Goal: Ask a question: Seek information or help from site administrators or community

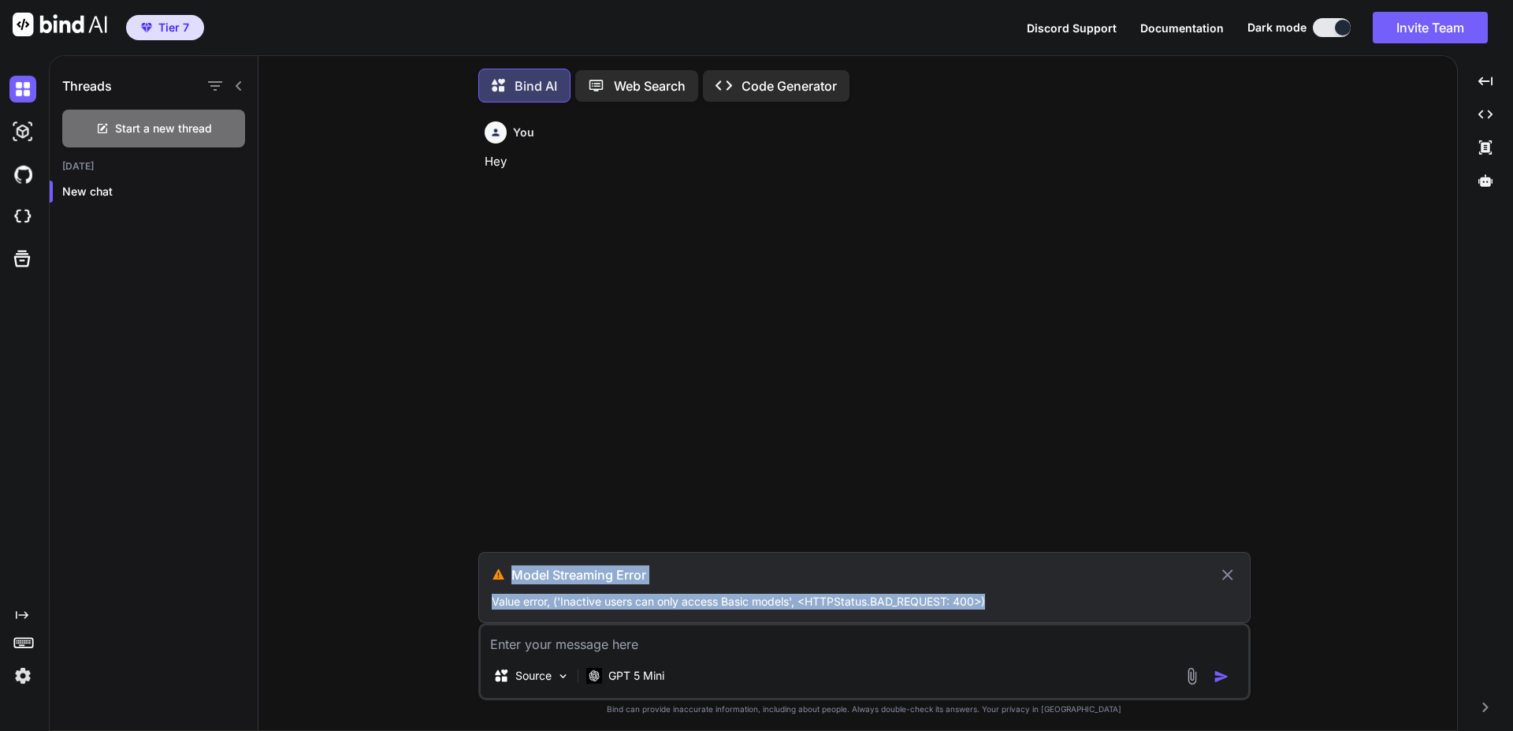
scroll to position [8, 0]
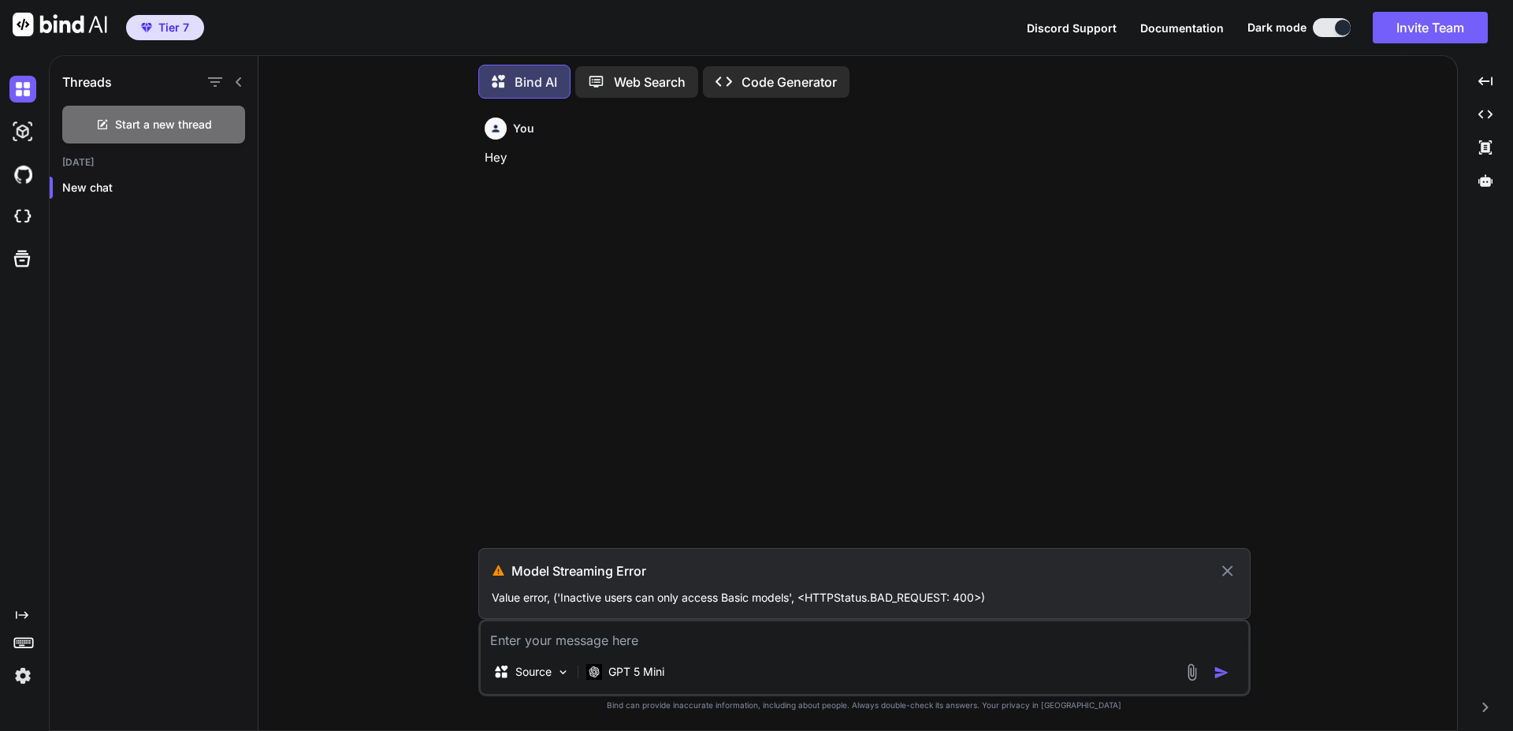
click at [809, 625] on textarea at bounding box center [865, 635] width 768 height 28
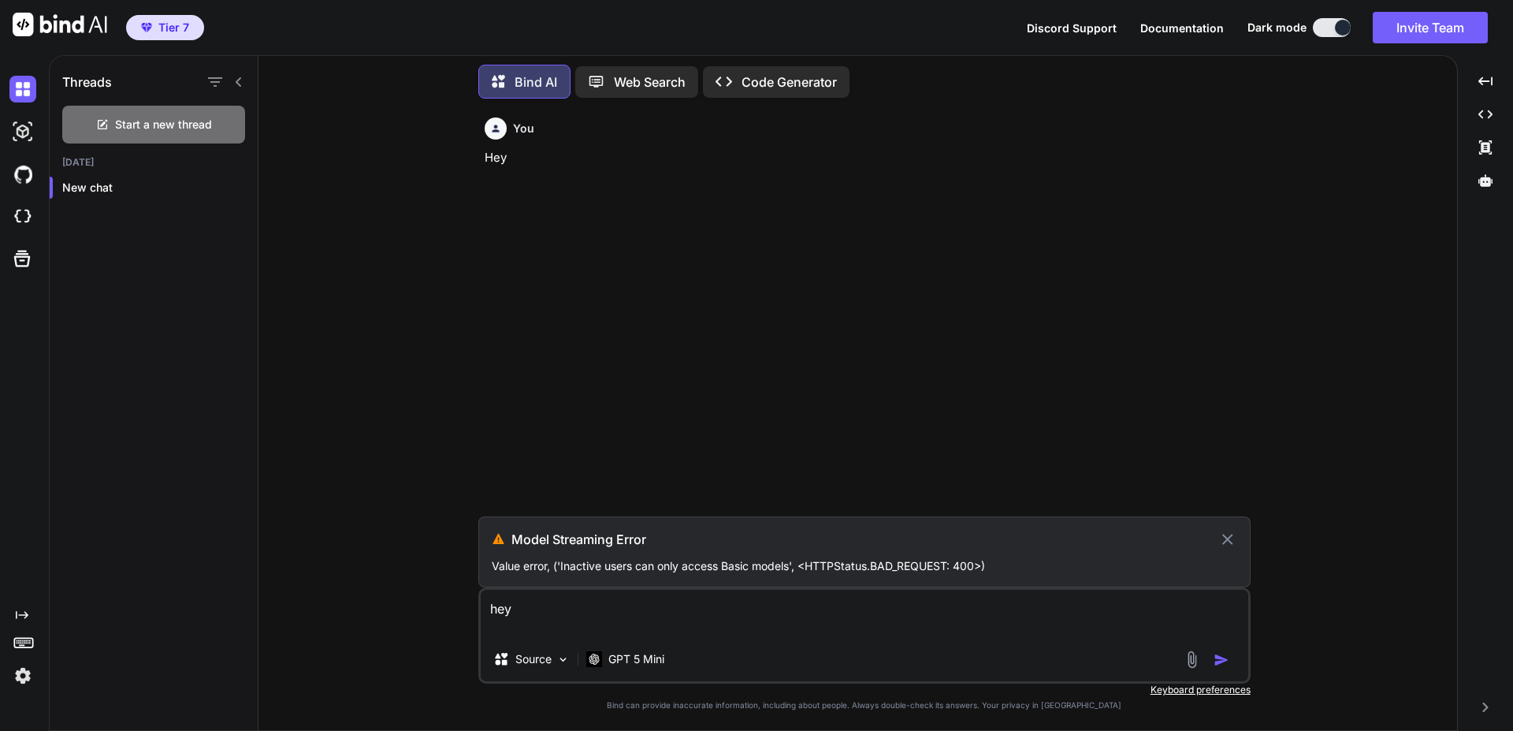
type textarea "hey"
click at [1234, 544] on icon at bounding box center [1228, 539] width 18 height 19
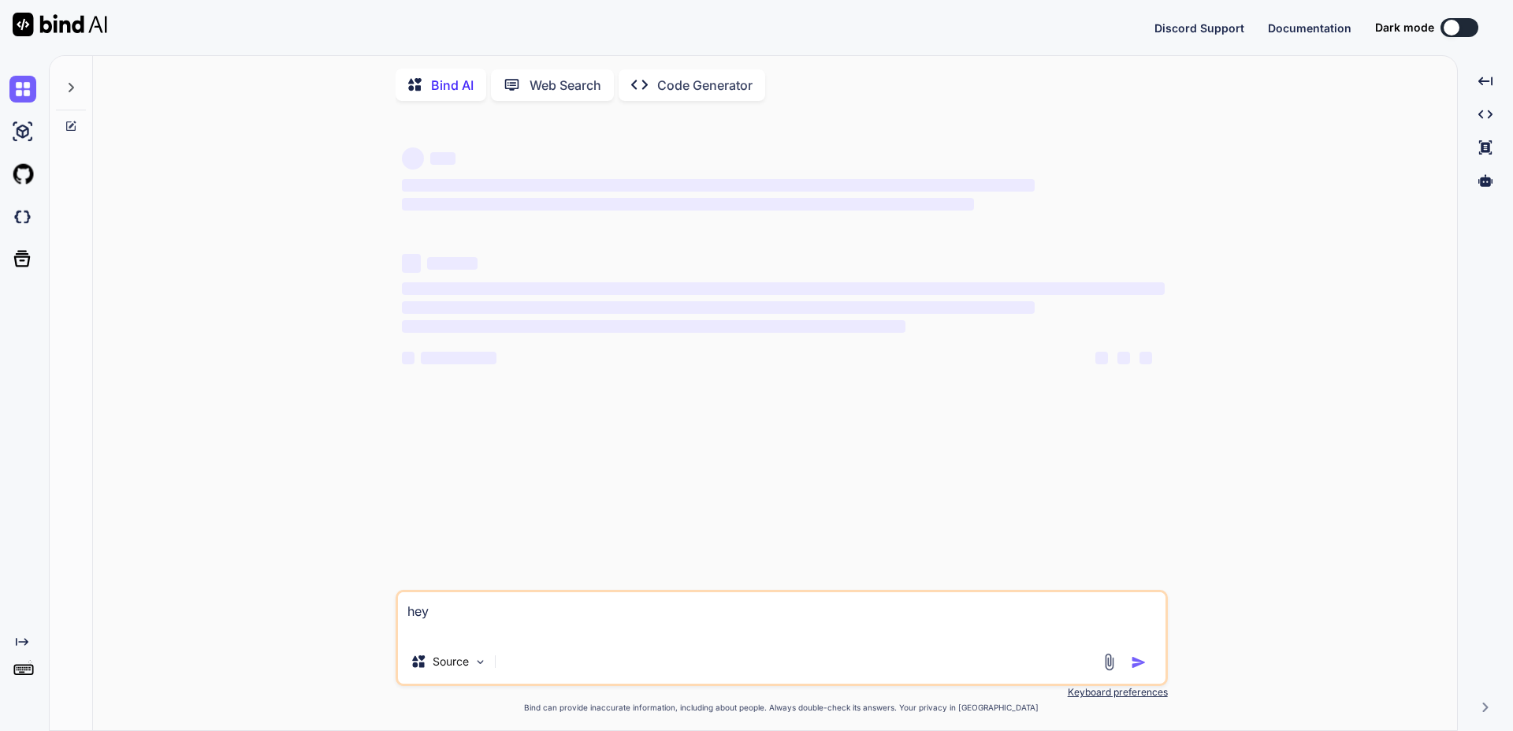
type textarea "x"
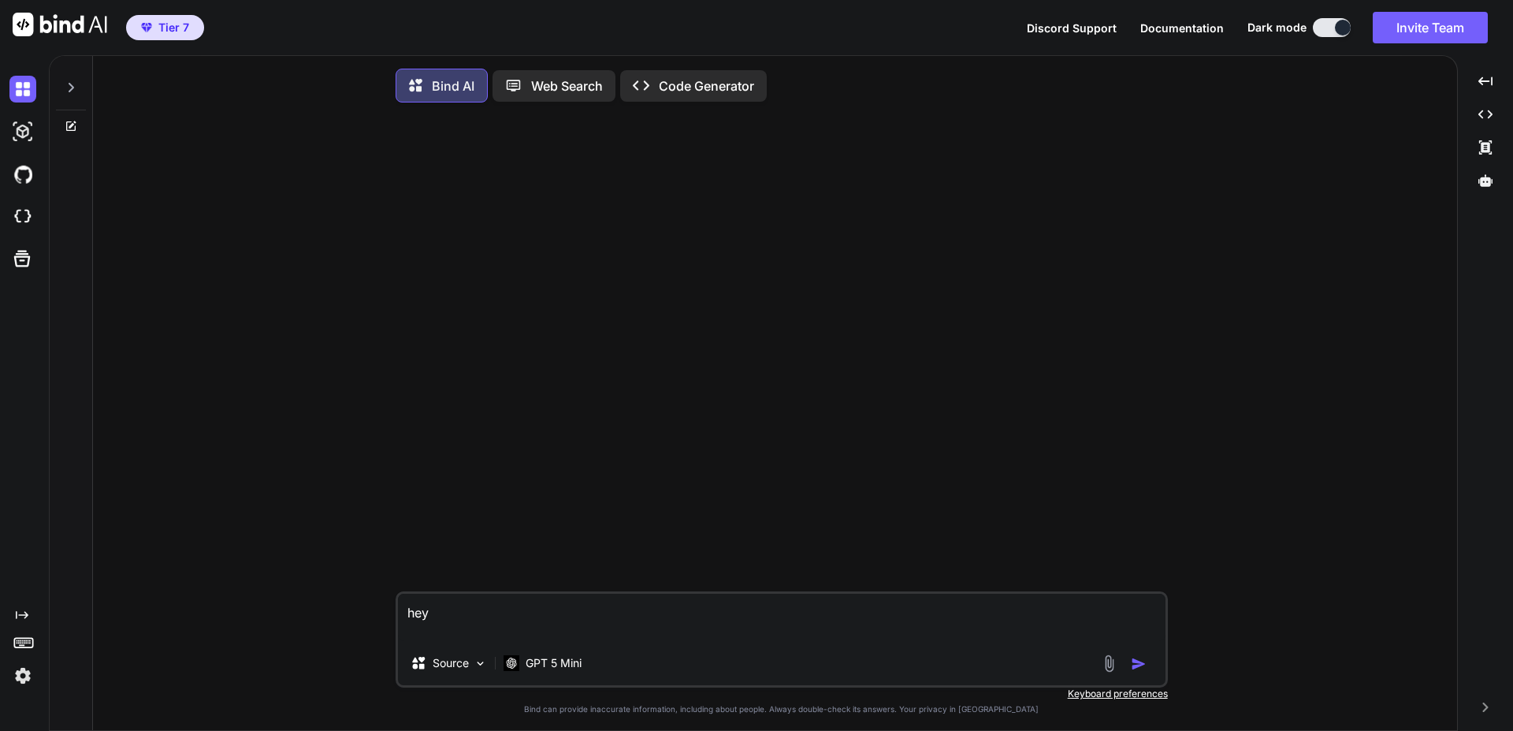
click at [1134, 666] on img "button" at bounding box center [1139, 664] width 16 height 16
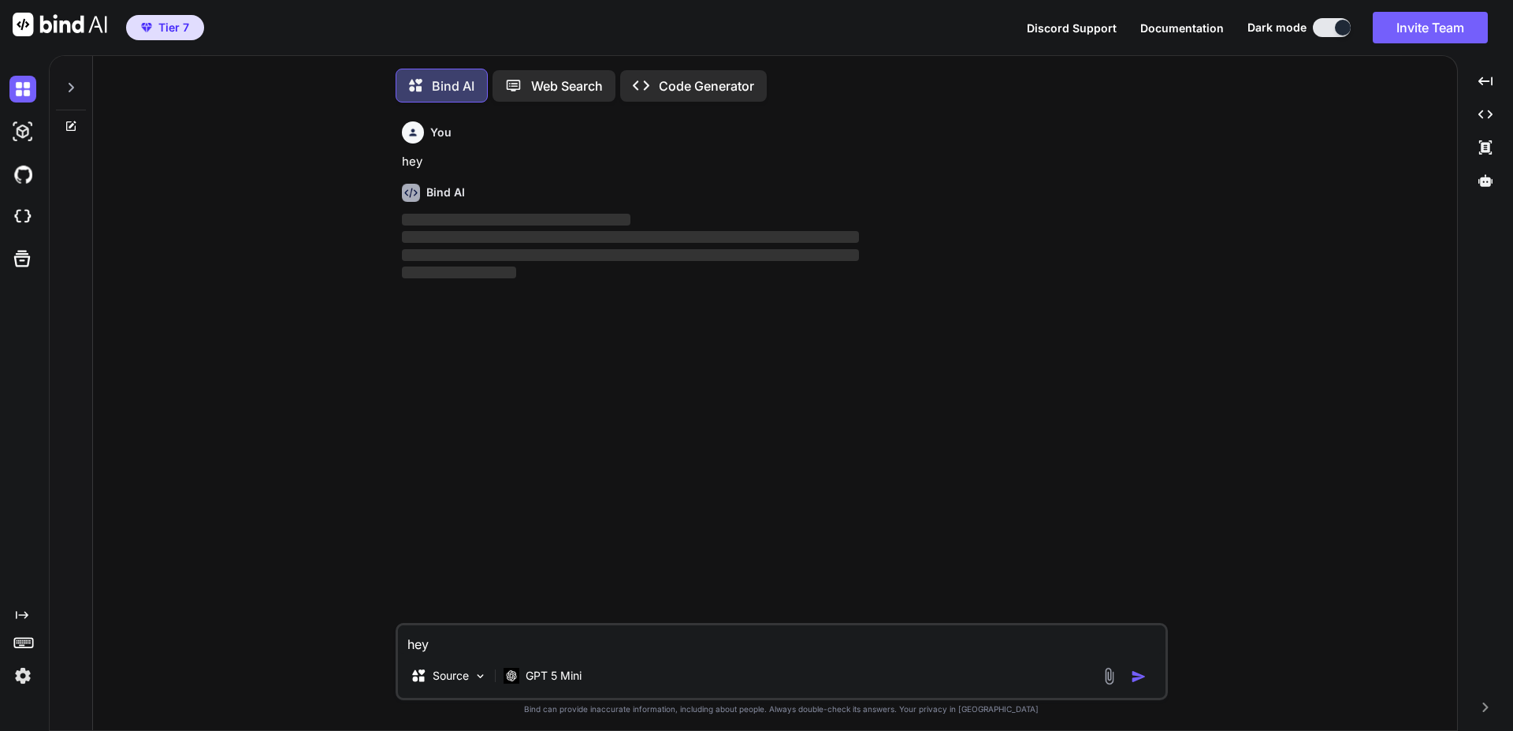
scroll to position [8, 0]
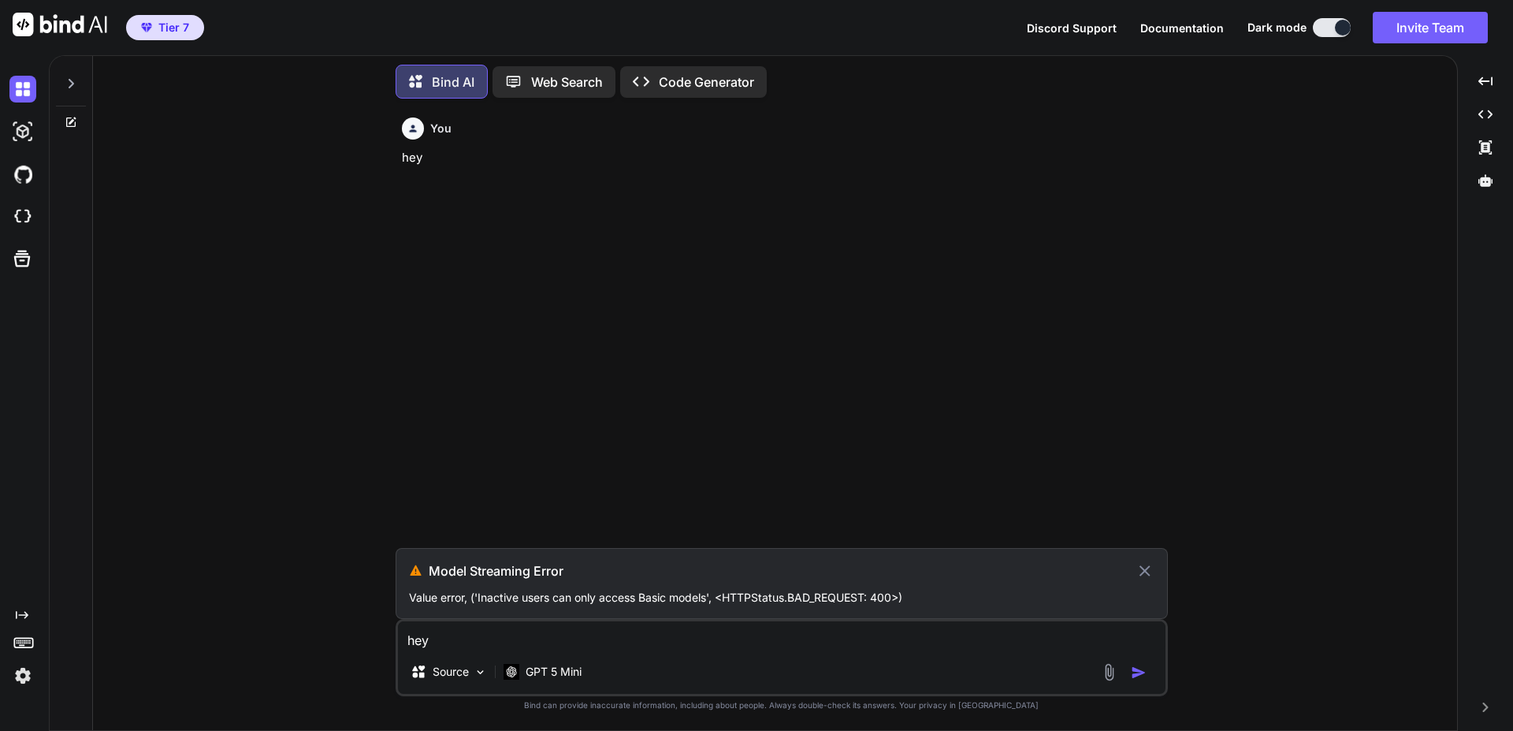
click at [1152, 568] on icon at bounding box center [1145, 570] width 18 height 19
